Goal: Navigation & Orientation: Find specific page/section

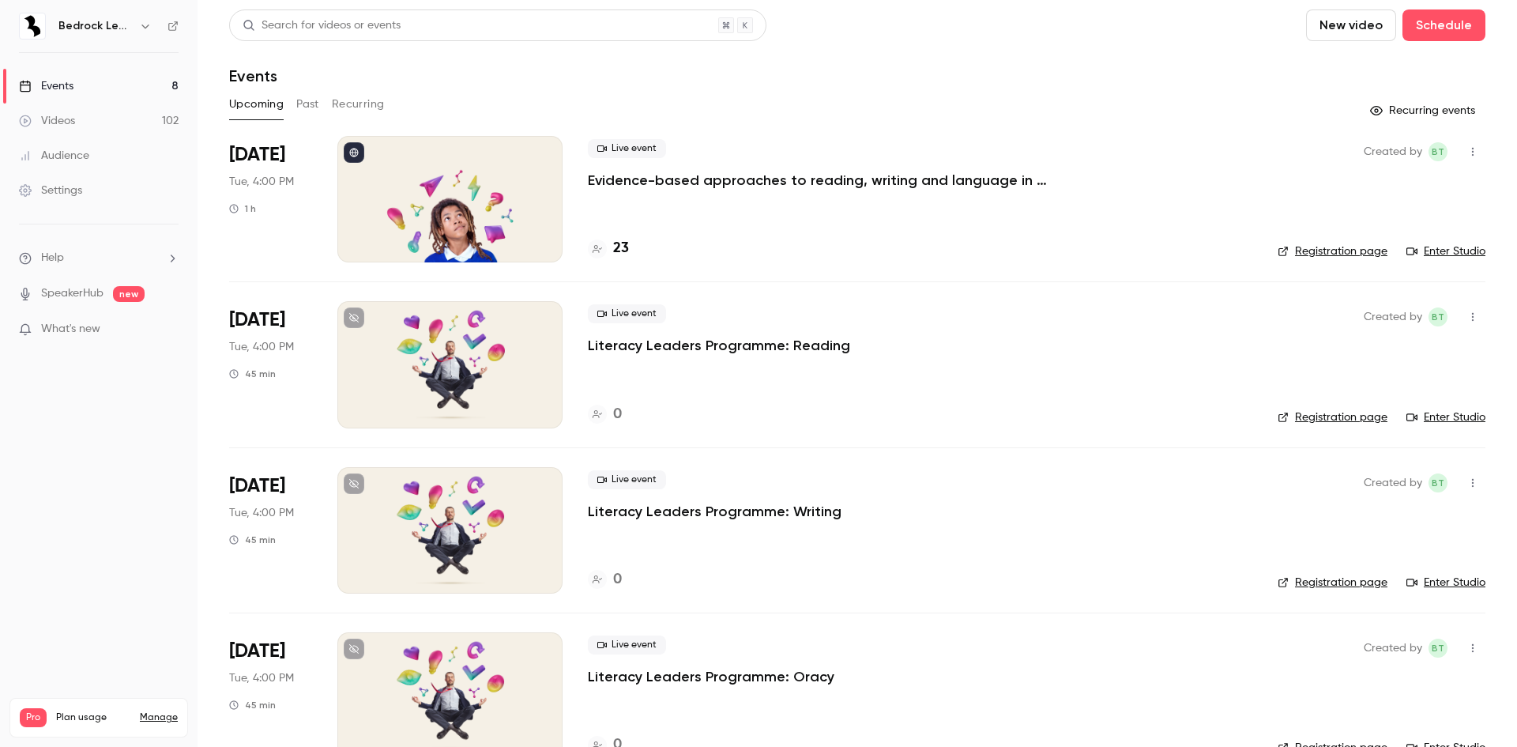
click at [141, 23] on icon "button" at bounding box center [145, 26] width 13 height 13
click at [135, 152] on span "Switch channel" at bounding box center [98, 145] width 80 height 17
click at [180, 217] on div "Internal Bedrock Training" at bounding box center [148, 225] width 180 height 16
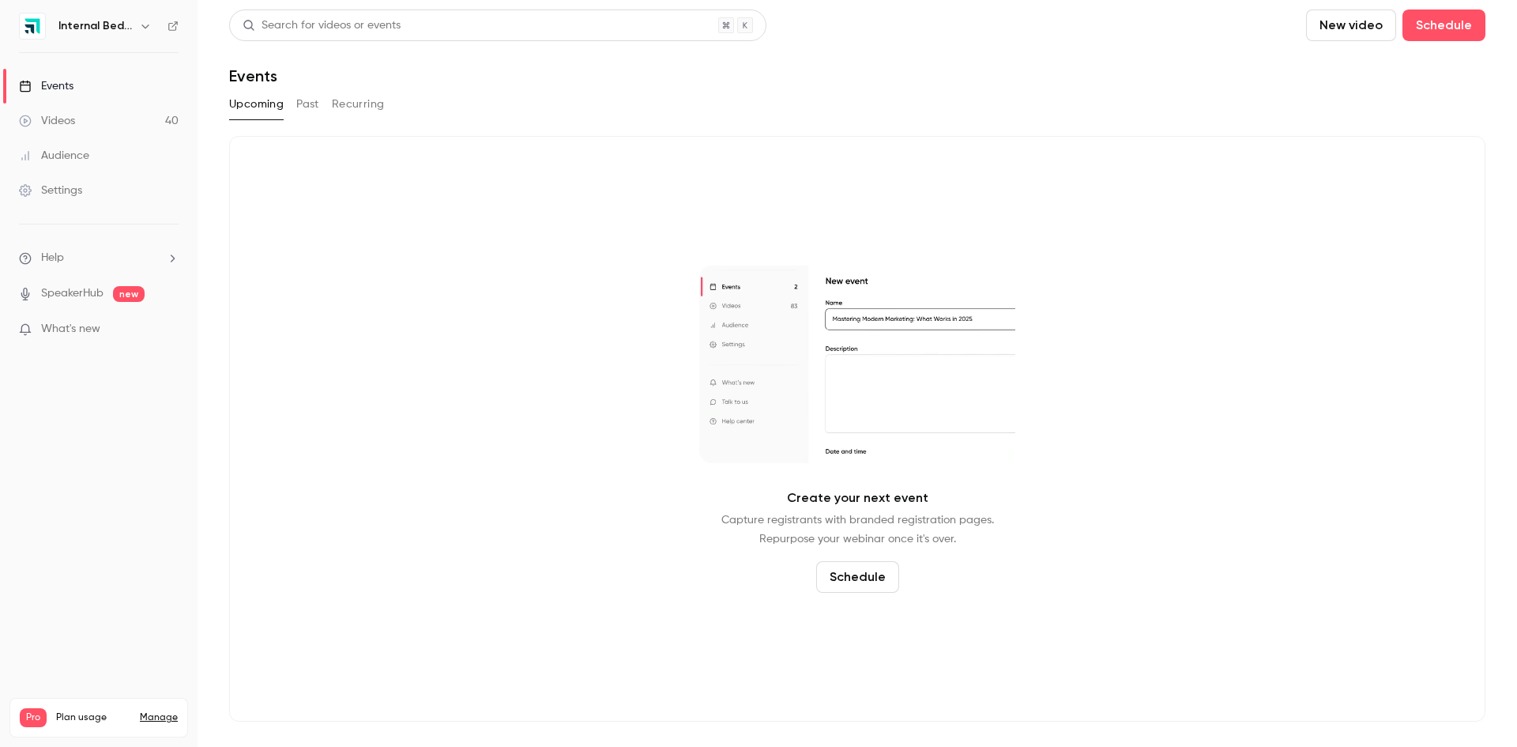
click at [307, 107] on button "Past" at bounding box center [307, 104] width 23 height 25
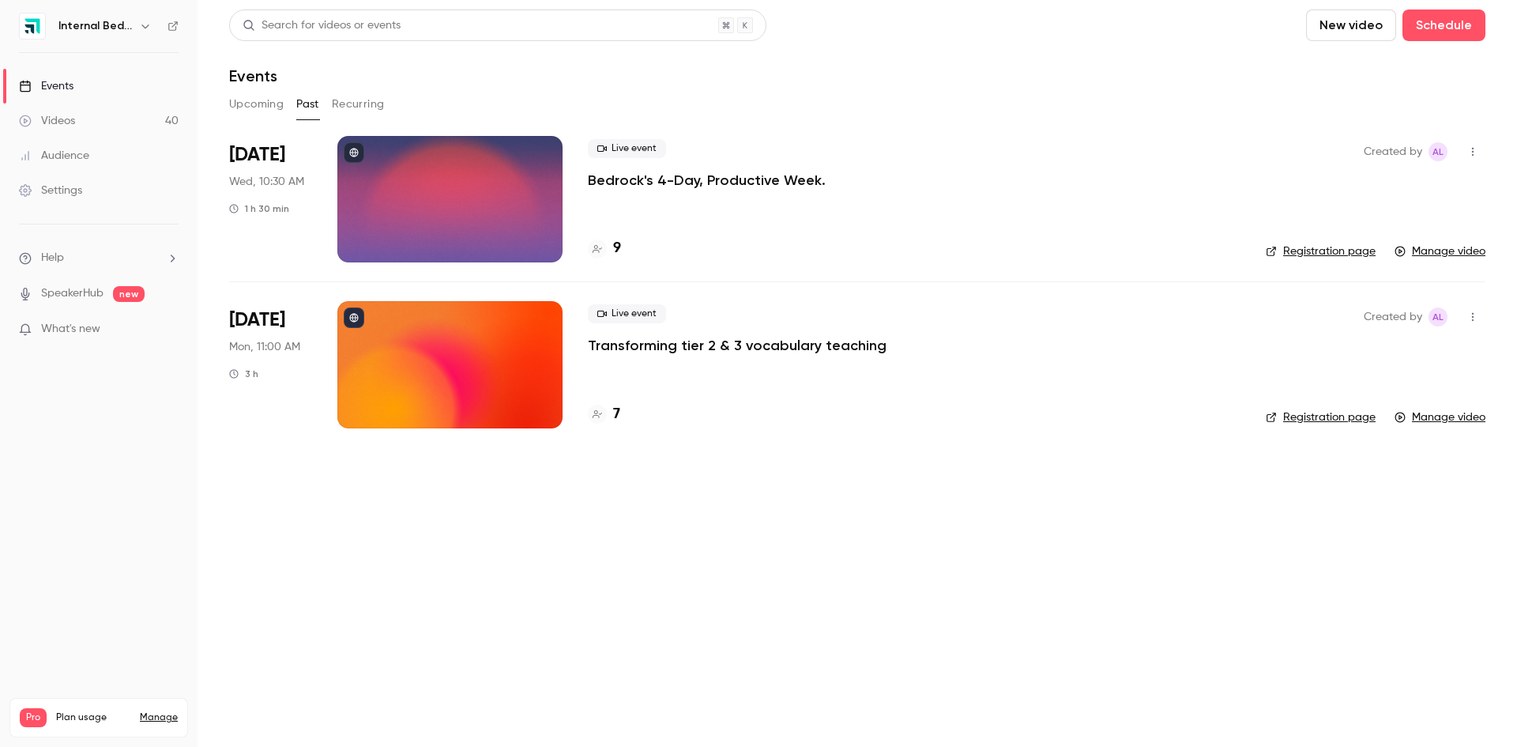
click at [68, 131] on link "Videos 40" at bounding box center [99, 121] width 198 height 35
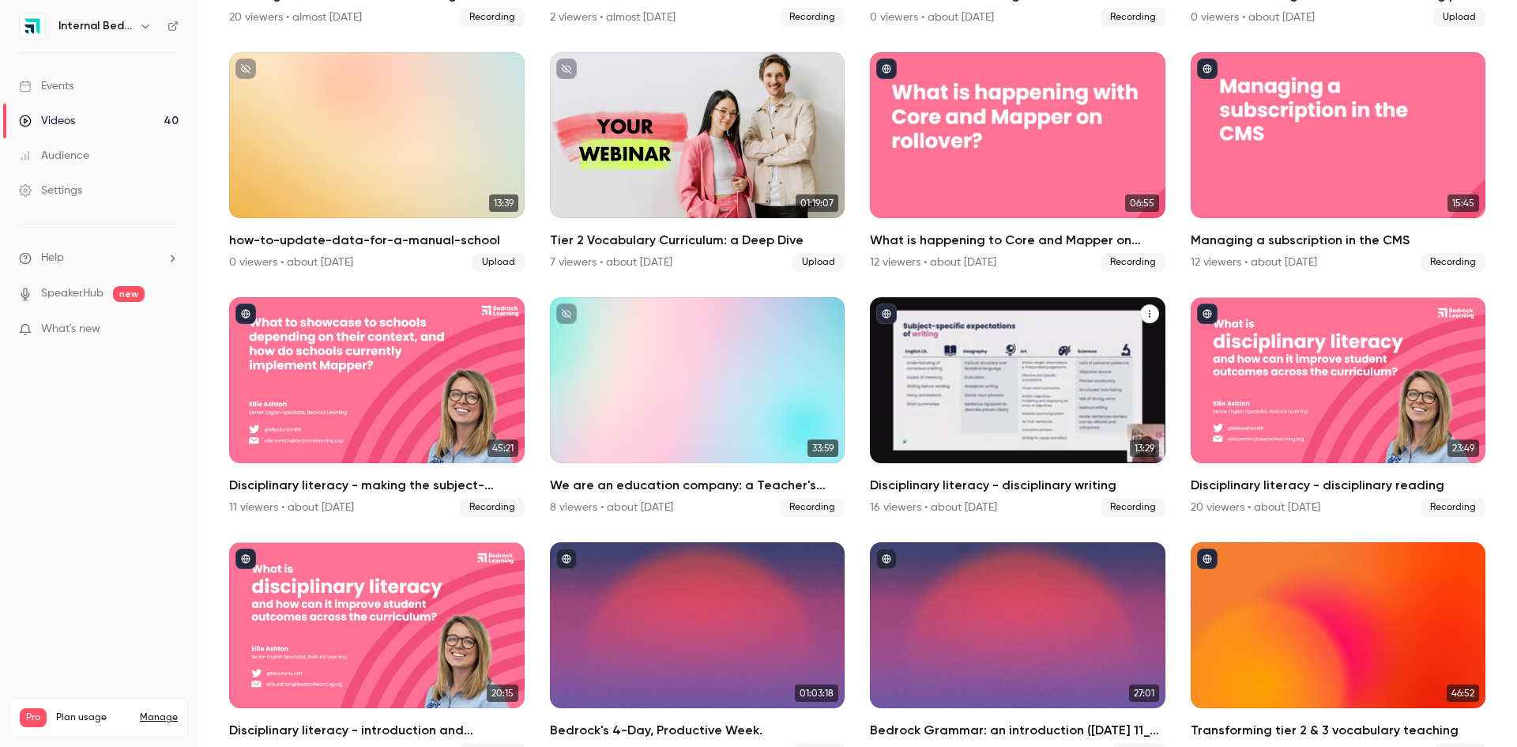
scroll to position [1817, 0]
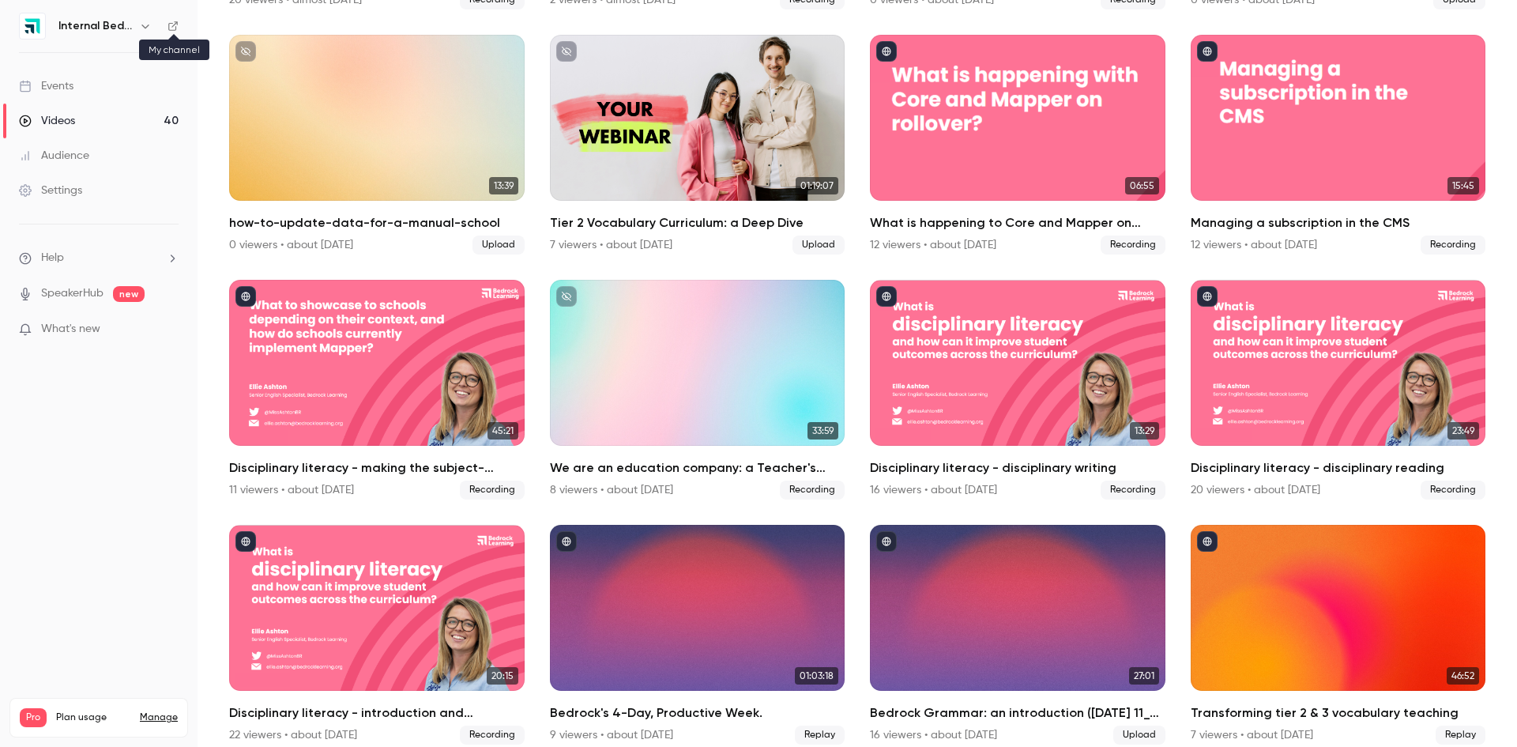
click at [176, 27] on icon at bounding box center [172, 25] width 9 height 9
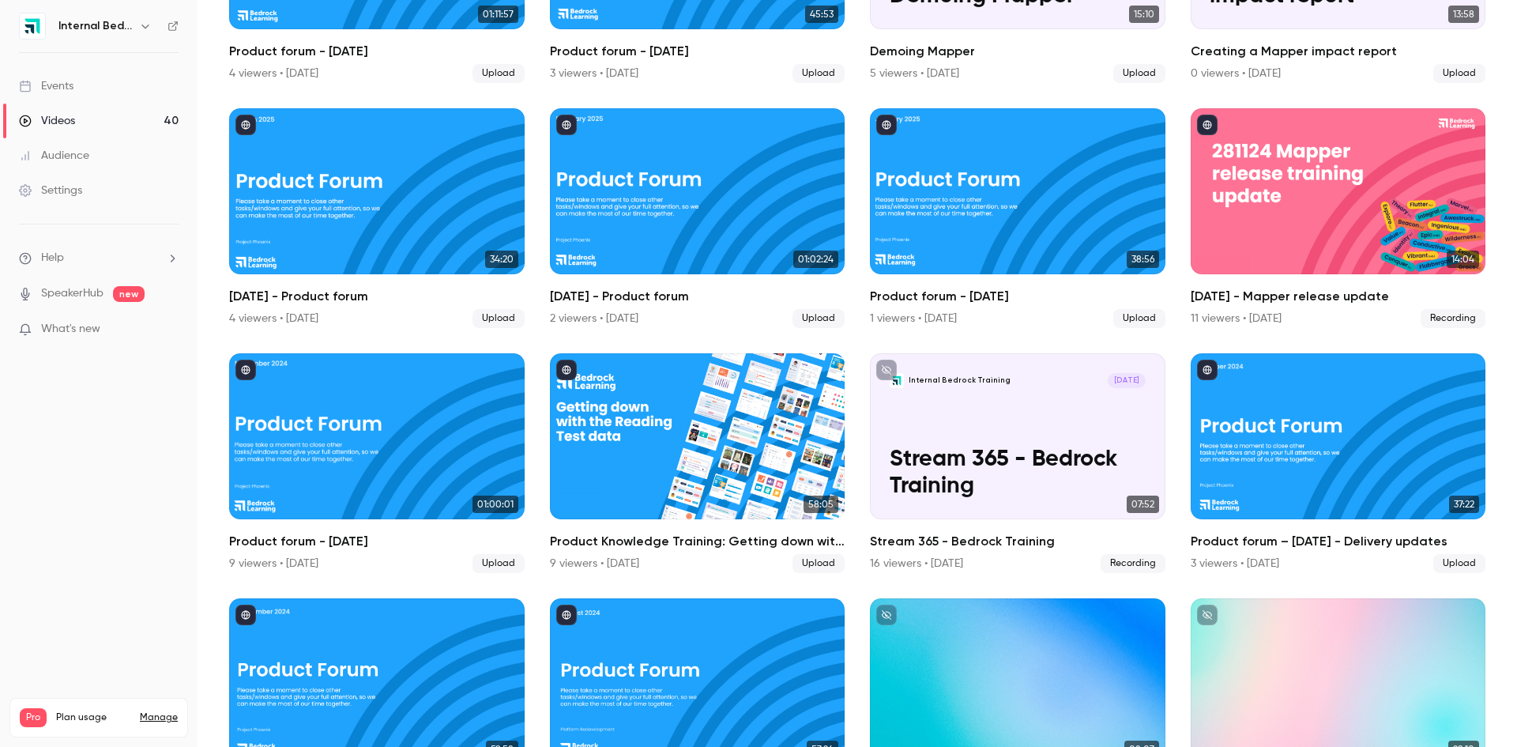
scroll to position [236, 0]
